Goal: Transaction & Acquisition: Purchase product/service

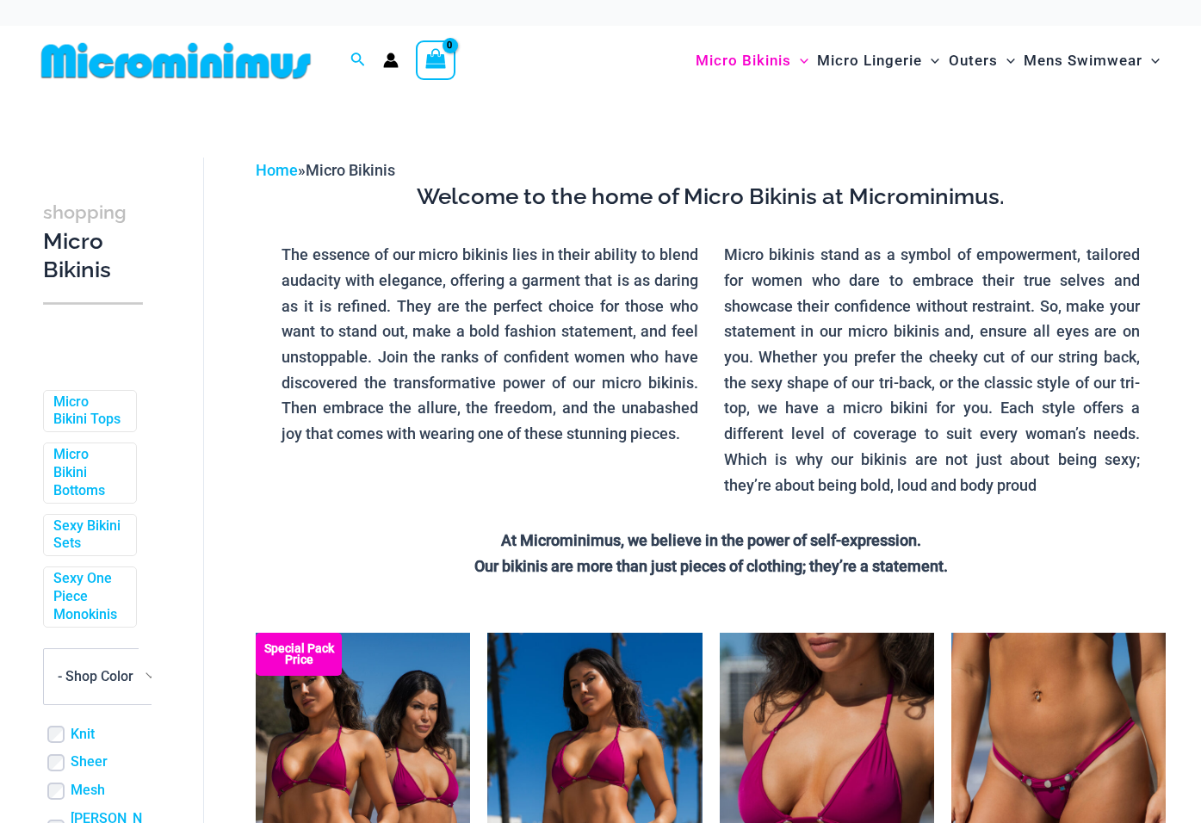
scroll to position [431, 0]
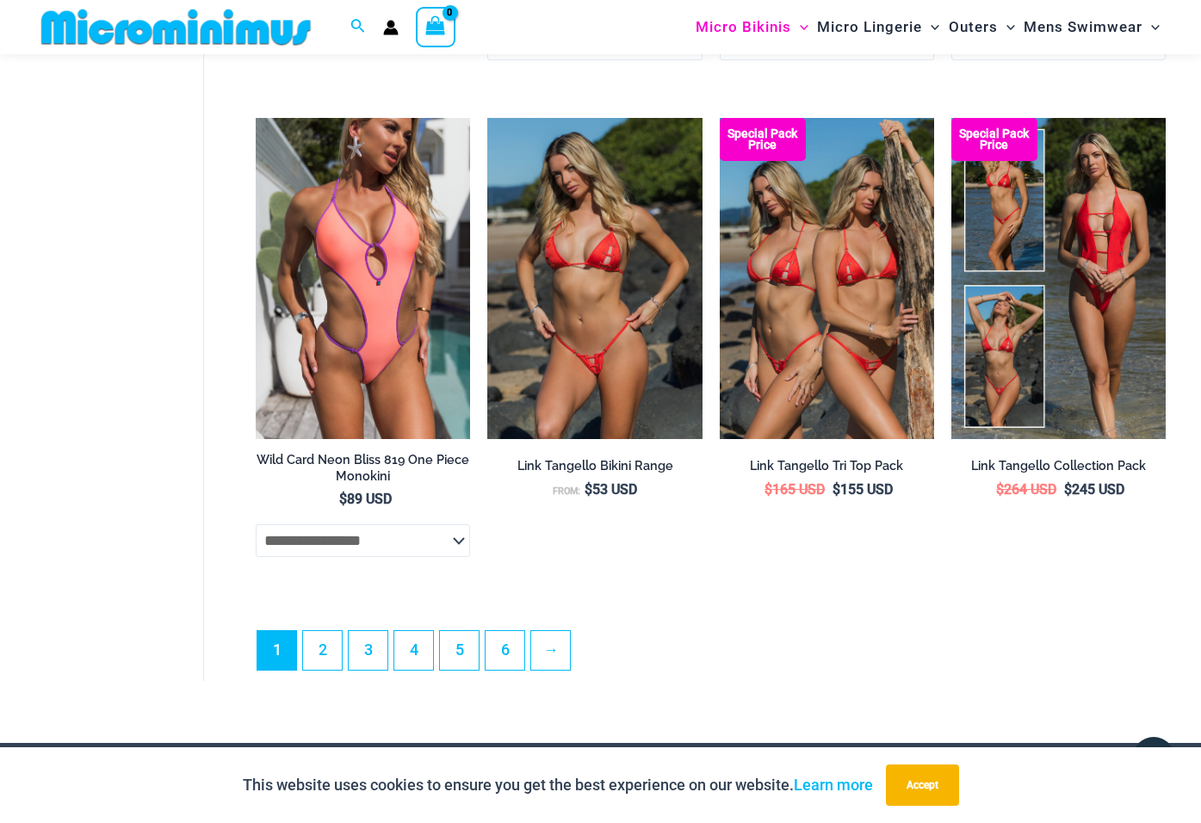
scroll to position [3717, 0]
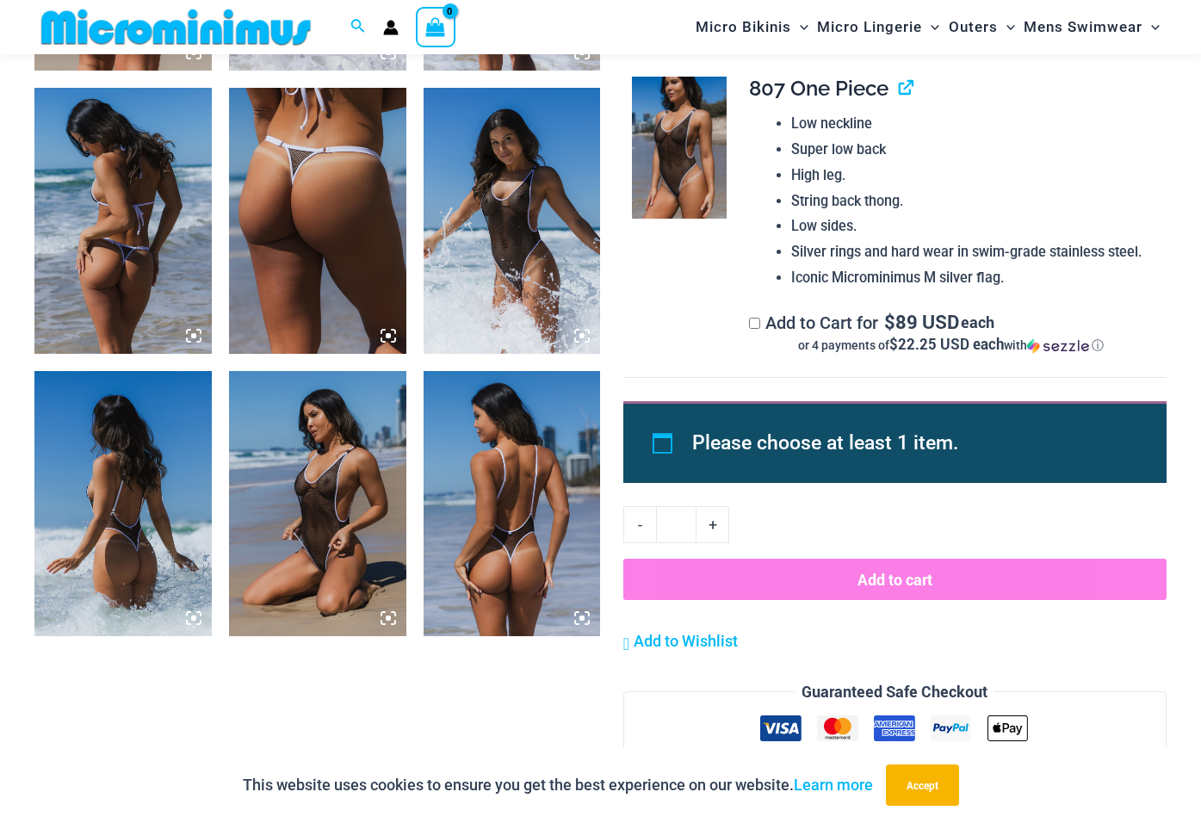
scroll to position [1792, 0]
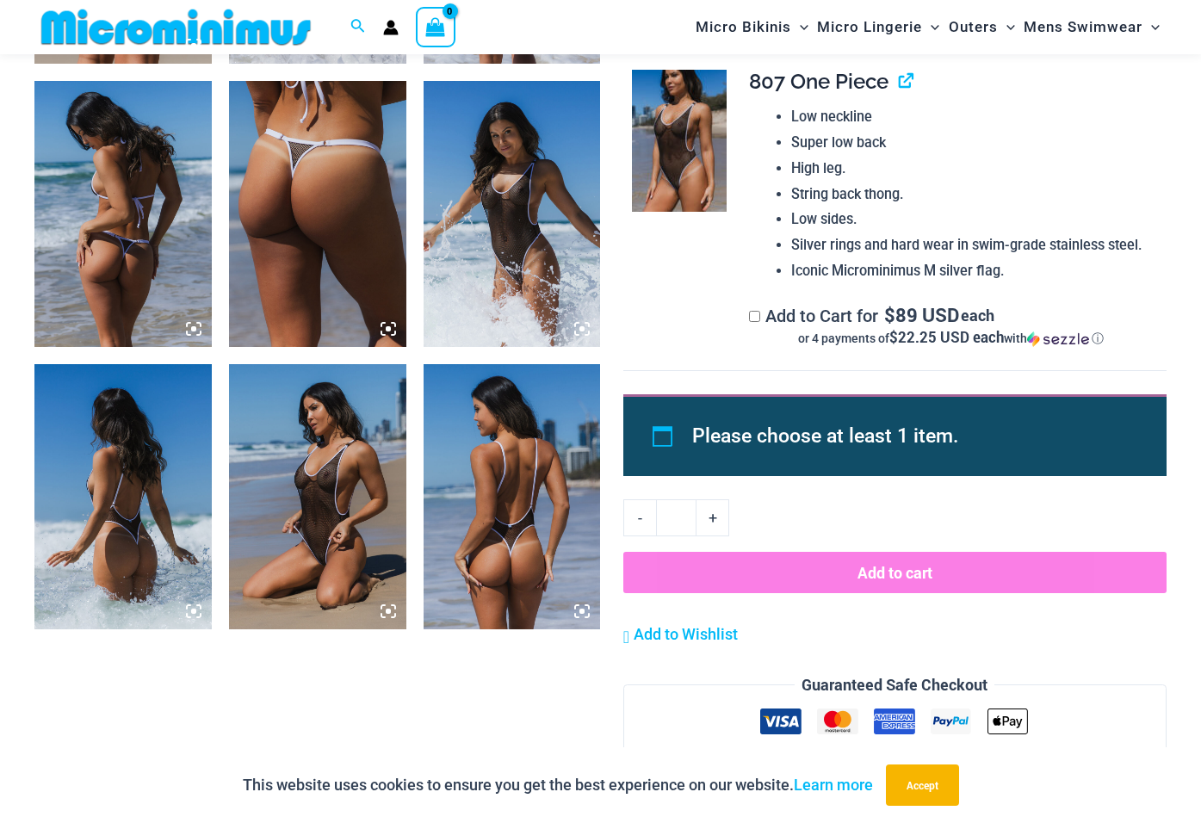
type input "**********"
click at [555, 238] on img at bounding box center [512, 214] width 177 height 266
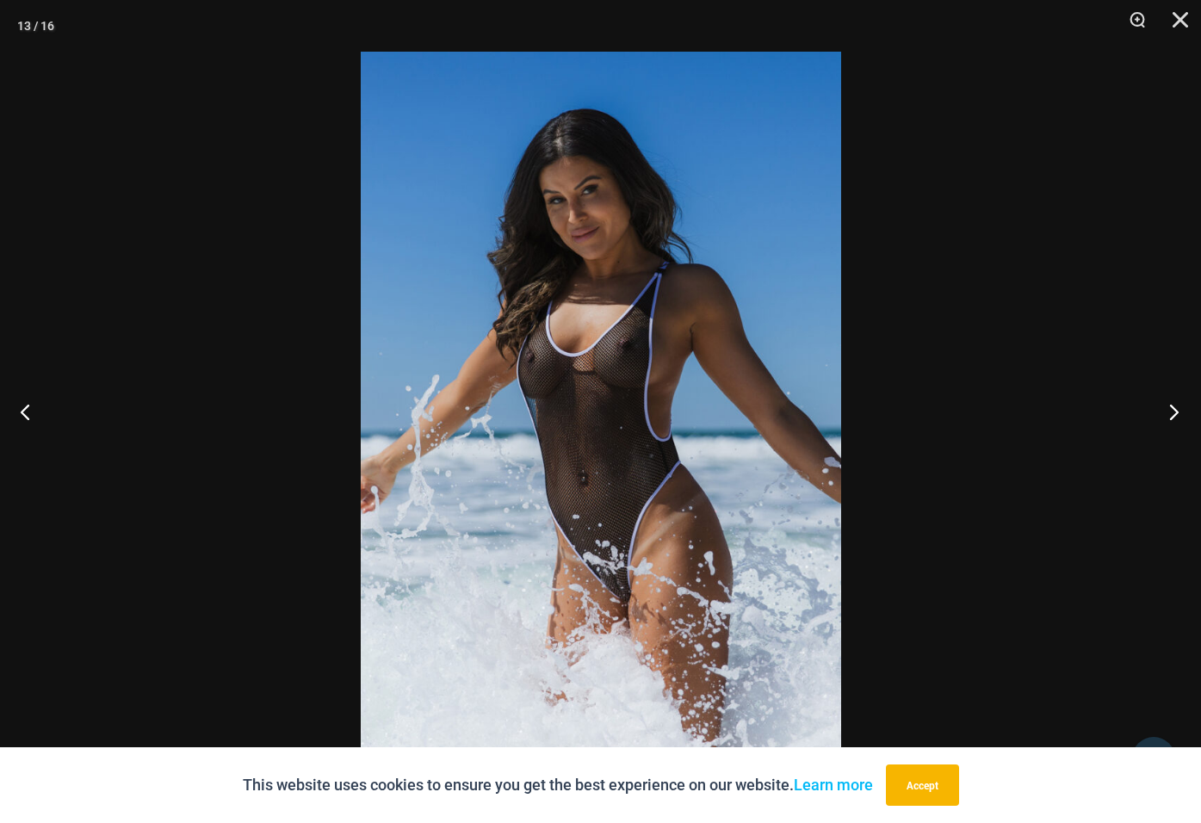
click at [1174, 414] on button "Next" at bounding box center [1169, 412] width 65 height 86
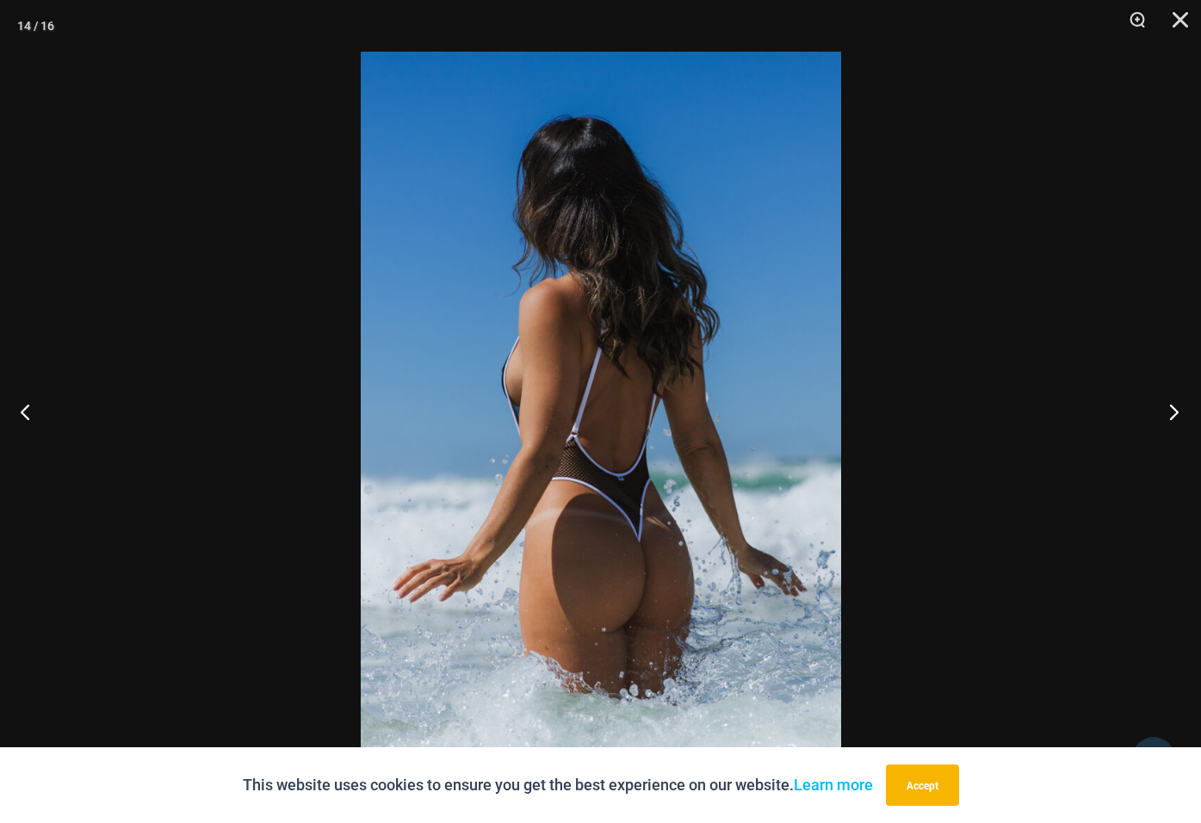
click at [1174, 414] on button "Next" at bounding box center [1169, 412] width 65 height 86
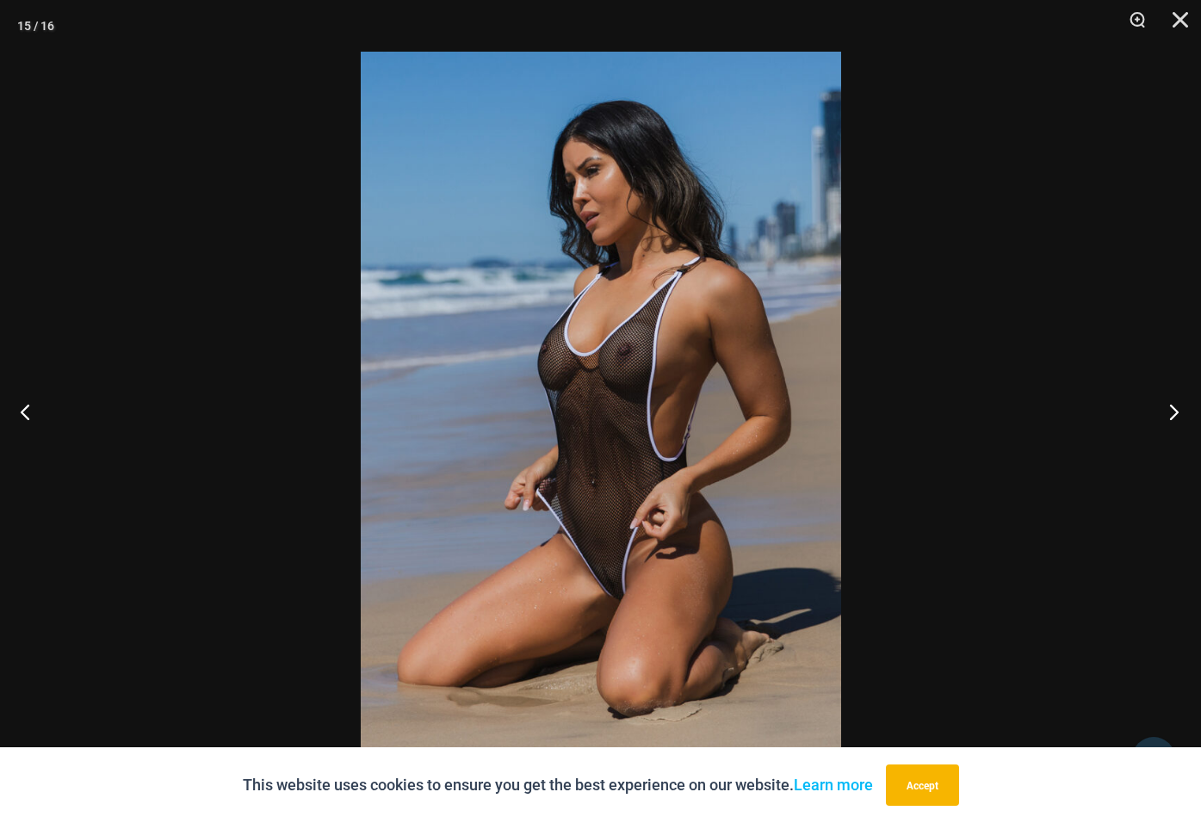
click at [1174, 414] on button "Next" at bounding box center [1169, 412] width 65 height 86
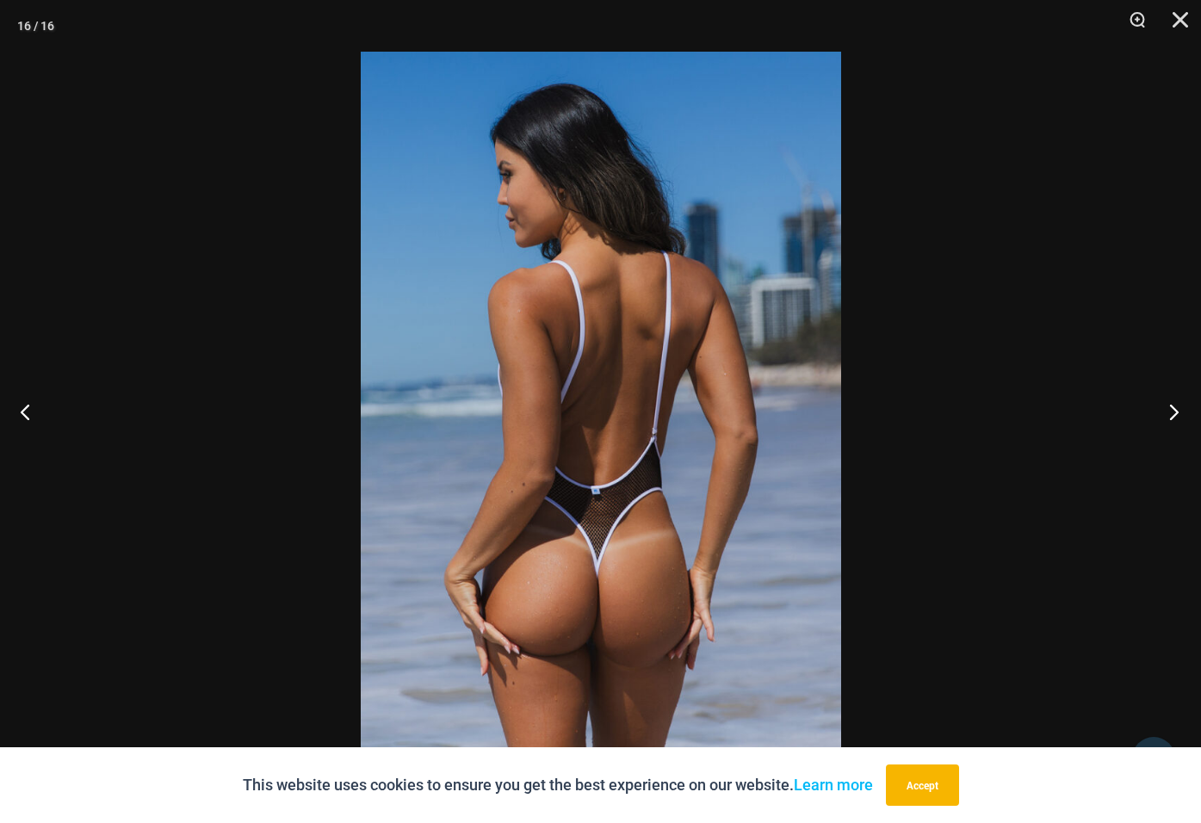
click at [1174, 414] on button "Next" at bounding box center [1169, 412] width 65 height 86
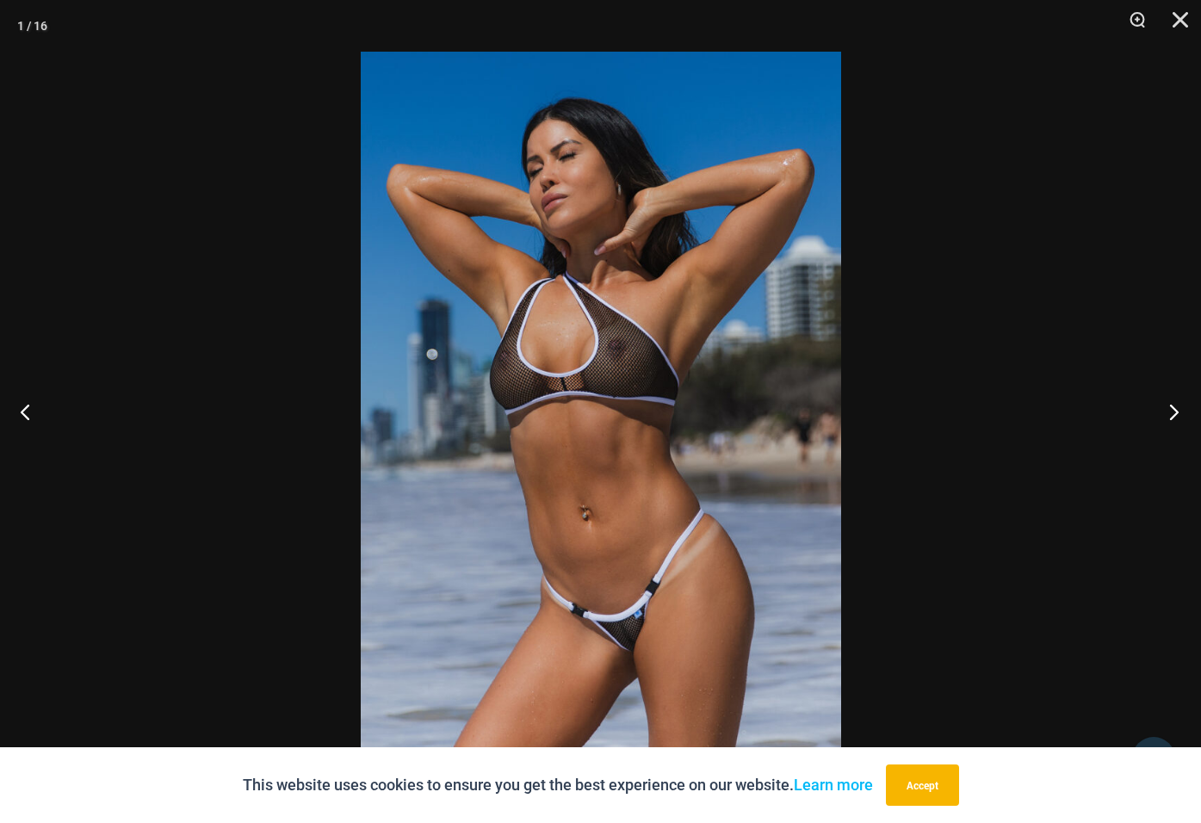
click at [1174, 414] on button "Next" at bounding box center [1169, 412] width 65 height 86
